Goal: Navigation & Orientation: Understand site structure

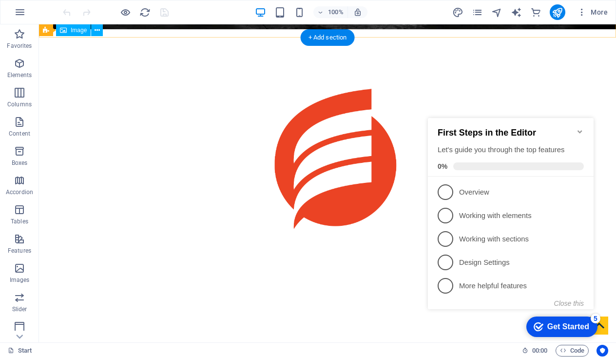
scroll to position [414, 0]
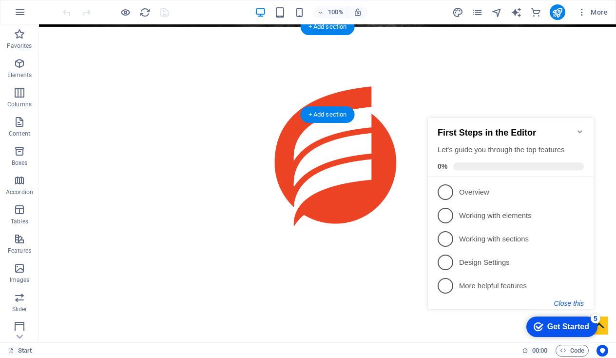
click at [574, 301] on button "Close this" at bounding box center [569, 303] width 30 height 8
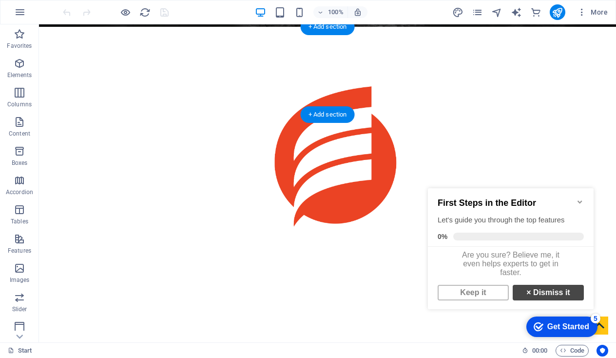
click at [542, 298] on link "× Dismiss it" at bounding box center [547, 292] width 71 height 16
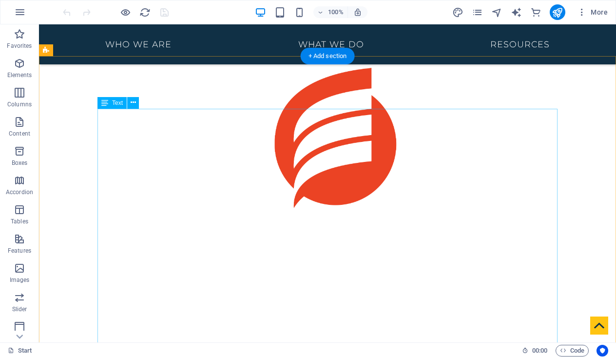
scroll to position [434, 0]
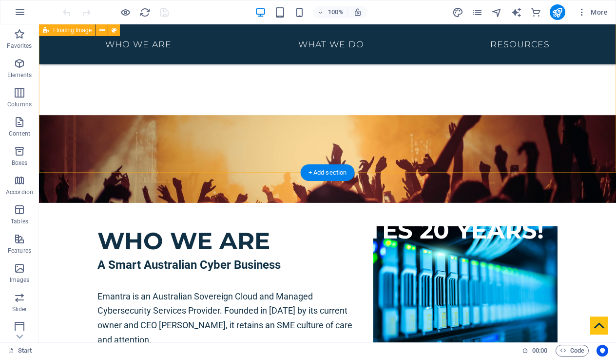
scroll to position [704, 0]
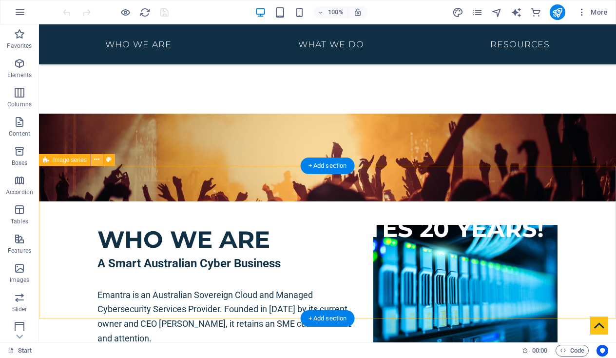
click at [97, 159] on icon at bounding box center [96, 159] width 5 height 10
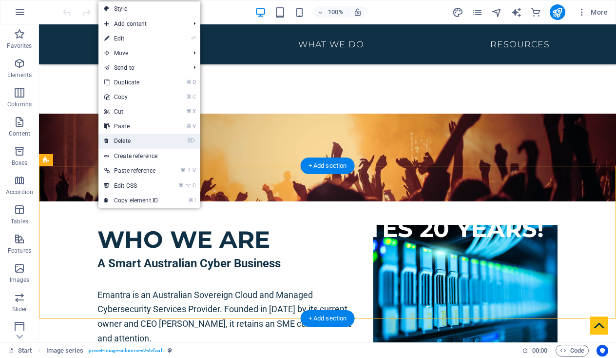
click at [131, 139] on link "⌦ Delete" at bounding box center [130, 140] width 65 height 15
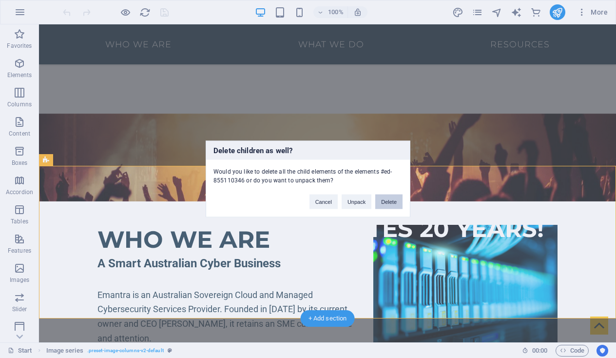
click at [385, 199] on button "Delete" at bounding box center [388, 201] width 27 height 15
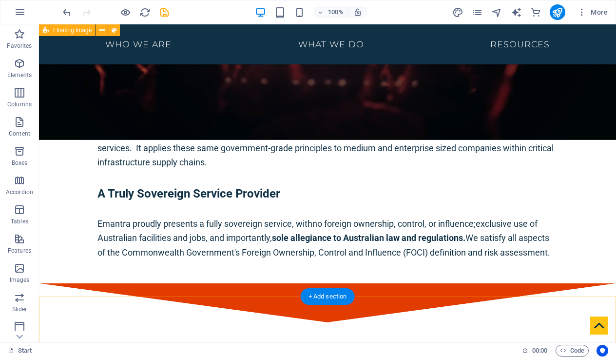
scroll to position [944, 0]
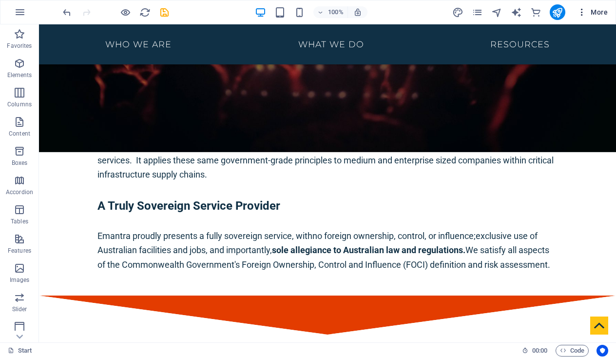
click at [582, 12] on icon "button" at bounding box center [582, 12] width 10 height 10
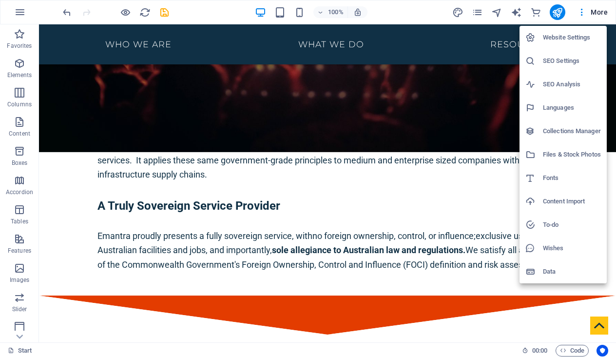
click at [477, 11] on div at bounding box center [308, 179] width 616 height 358
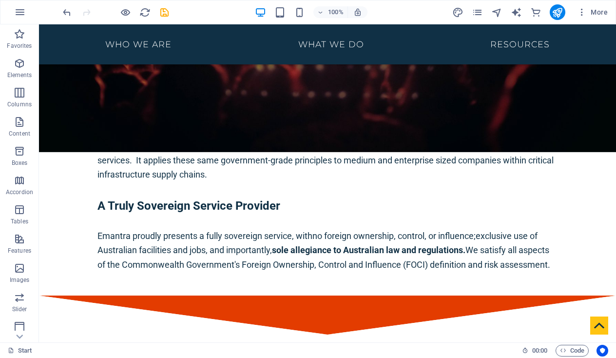
click at [477, 11] on icon "pages" at bounding box center [477, 12] width 11 height 11
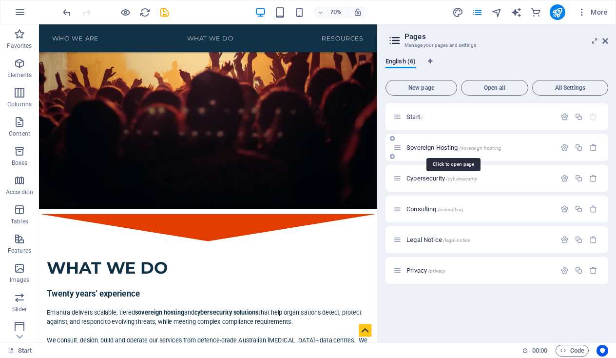
click at [427, 146] on span "Sovereign Hosting /sovereign-hosting" at bounding box center [453, 147] width 95 height 7
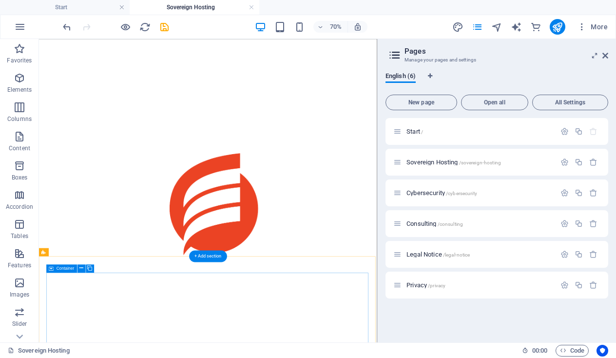
scroll to position [287, 0]
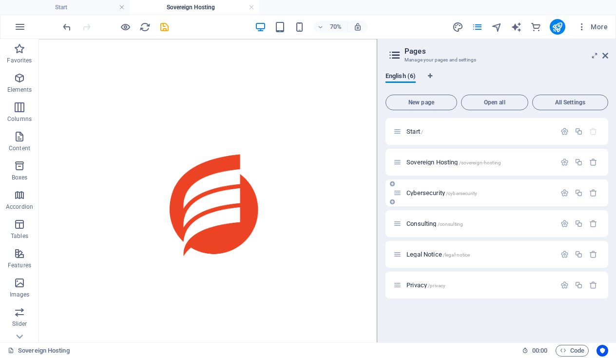
click at [431, 194] on span "Cybersecurity /cybersecurity" at bounding box center [441, 192] width 71 height 7
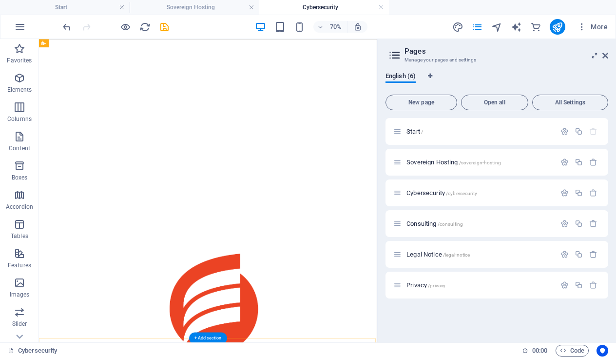
scroll to position [125, 0]
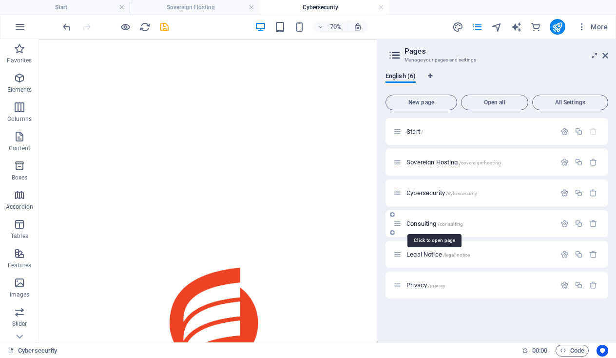
click at [428, 225] on span "Consulting /consulting" at bounding box center [434, 223] width 57 height 7
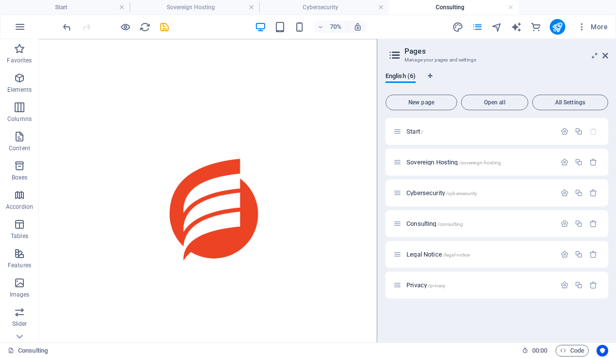
scroll to position [319, 0]
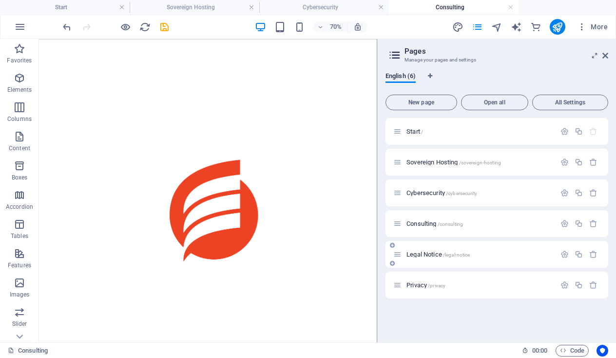
click at [422, 254] on span "Legal Notice /legal-notice" at bounding box center [437, 253] width 63 height 7
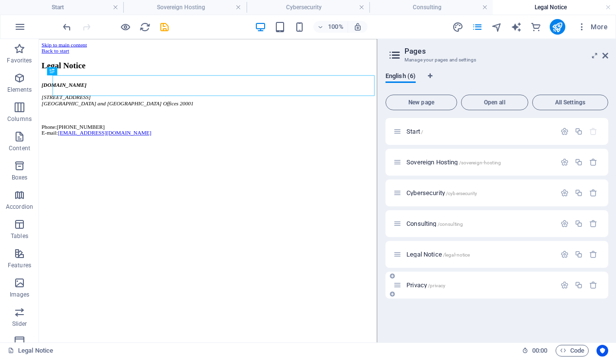
scroll to position [0, 0]
click at [416, 283] on span "Privacy /privacy" at bounding box center [425, 284] width 39 height 7
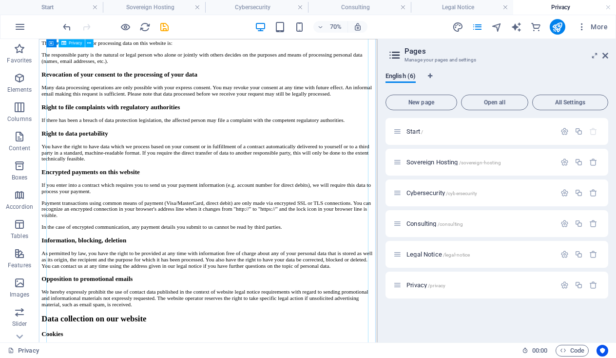
scroll to position [462, 0]
